Goal: Task Accomplishment & Management: Complete application form

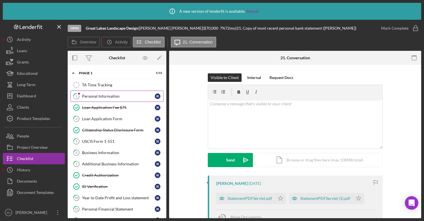
click at [93, 96] on div "Personal Information" at bounding box center [118, 96] width 73 height 5
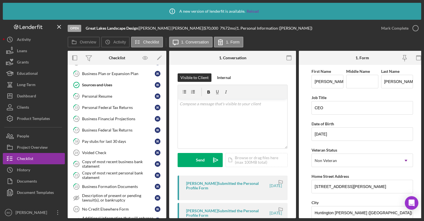
scroll to position [158, 0]
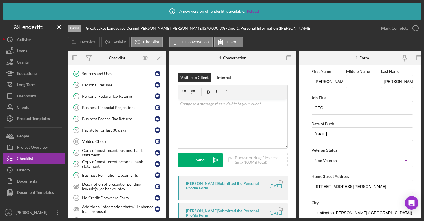
click at [93, 96] on div "Personal Federal Tax Returns" at bounding box center [118, 96] width 73 height 5
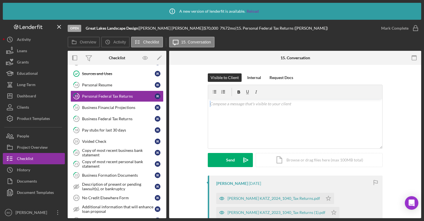
drag, startPoint x: 419, startPoint y: 86, endPoint x: 418, endPoint y: 105, distance: 18.1
click at [418, 105] on div "Visible to Client Internal Request Docs v Color teal Color pink Remove color Ad…" at bounding box center [295, 187] width 252 height 245
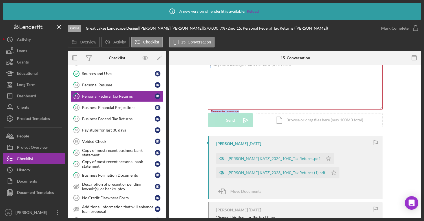
scroll to position [40, 0]
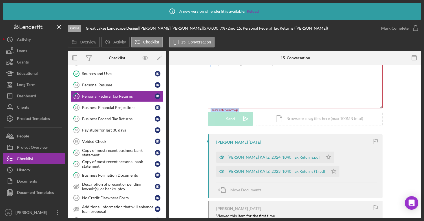
drag, startPoint x: 418, startPoint y: 136, endPoint x: 420, endPoint y: 156, distance: 20.6
click at [420, 156] on div "15 Personal Federal Tax Returns Visible to Client Internal Request Docs v Color…" at bounding box center [295, 141] width 252 height 153
click at [352, 161] on div "[PERSON_NAME] KATZ_2024_1040_Tax Returns.pdf Icon/Star [PERSON_NAME] KATZ_2023_…" at bounding box center [296, 162] width 161 height 28
click at [251, 170] on div "[PERSON_NAME] KATZ_2023_1040_Tax Returns (1).pdf" at bounding box center [276, 171] width 98 height 5
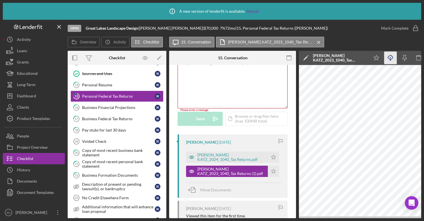
click at [389, 57] on icon "Icon/Download" at bounding box center [390, 58] width 13 height 13
